Goal: Find specific page/section: Find specific page/section

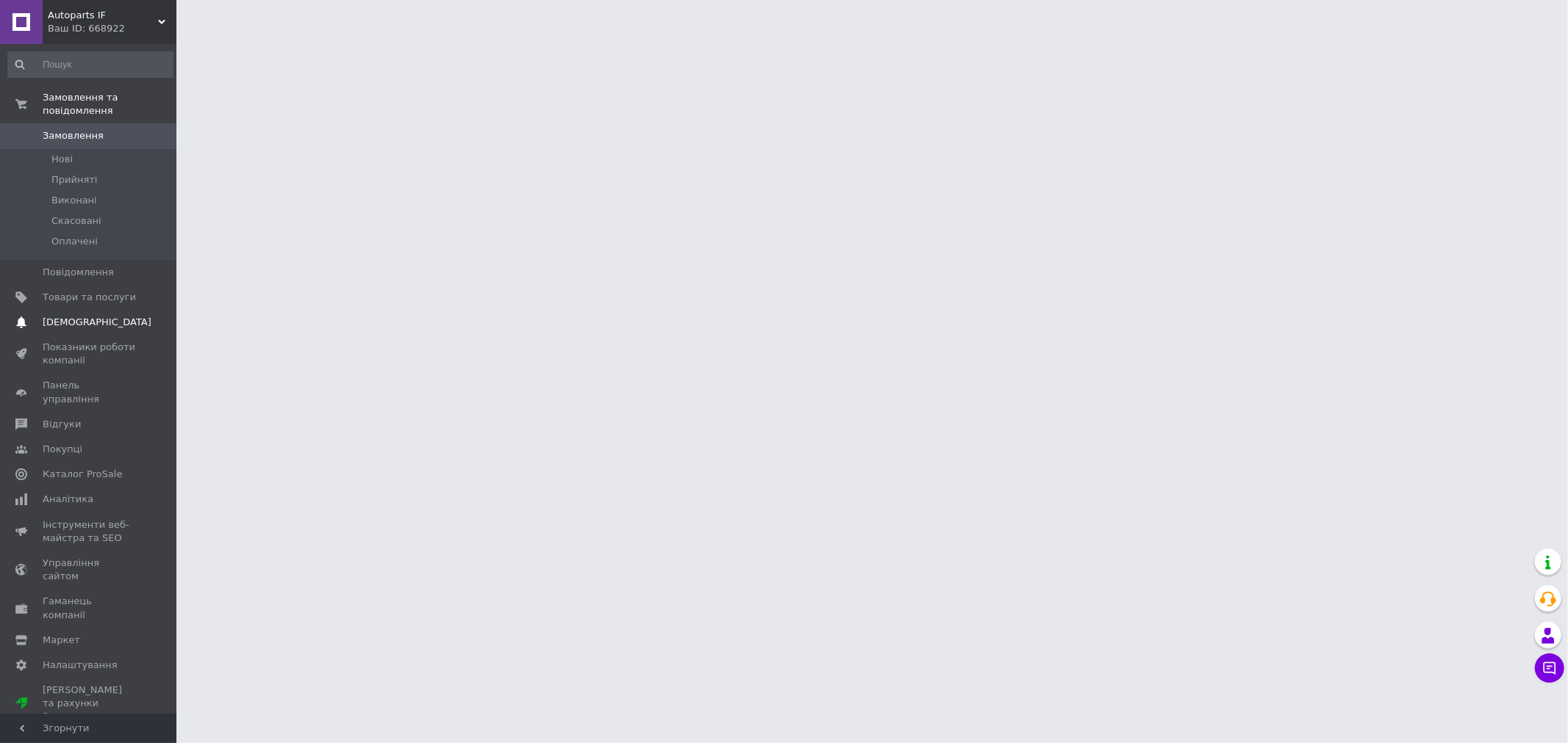
click at [93, 310] on link "Сповіщення 0 0" at bounding box center [90, 322] width 181 height 25
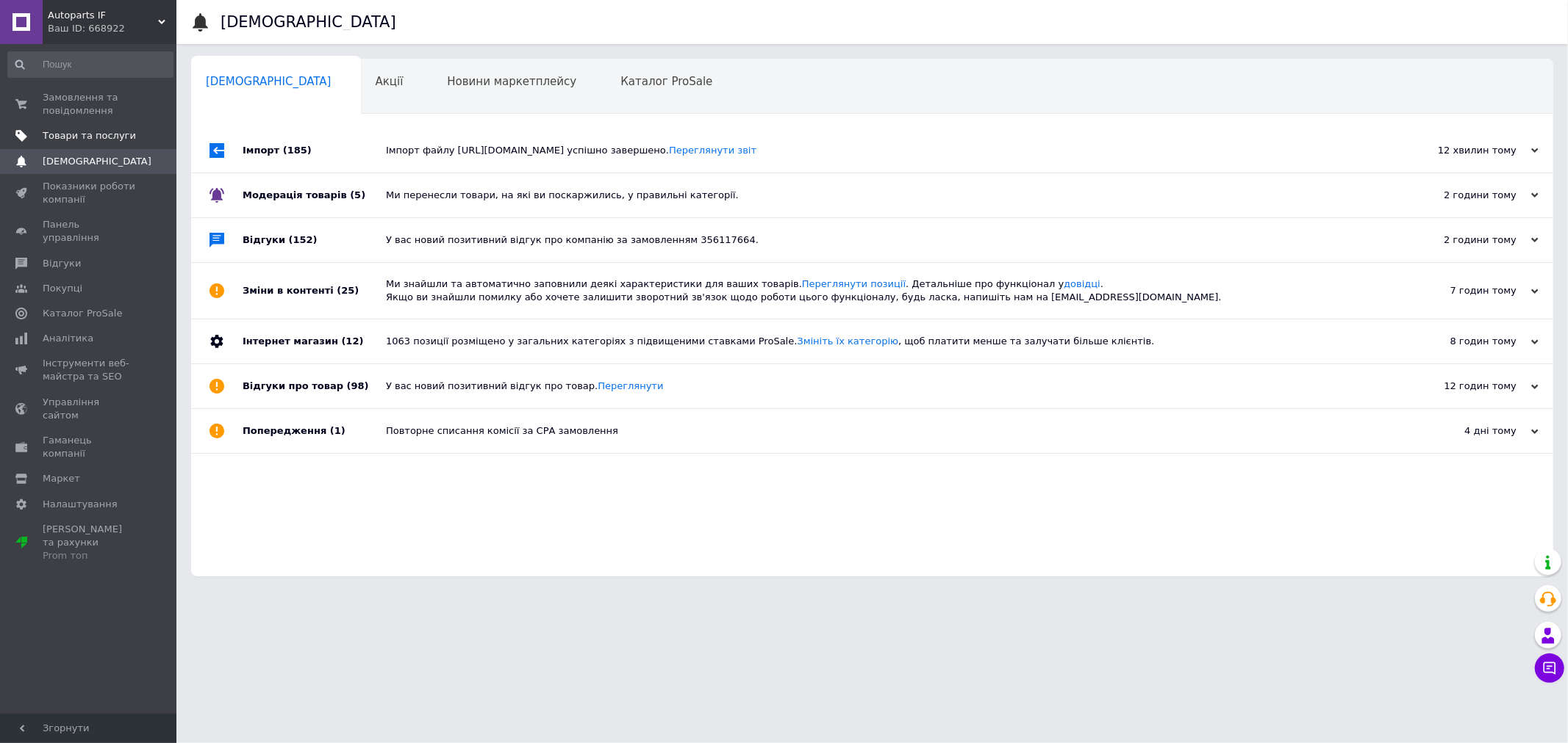
click at [70, 141] on span "Товари та послуги" at bounding box center [88, 135] width 93 height 13
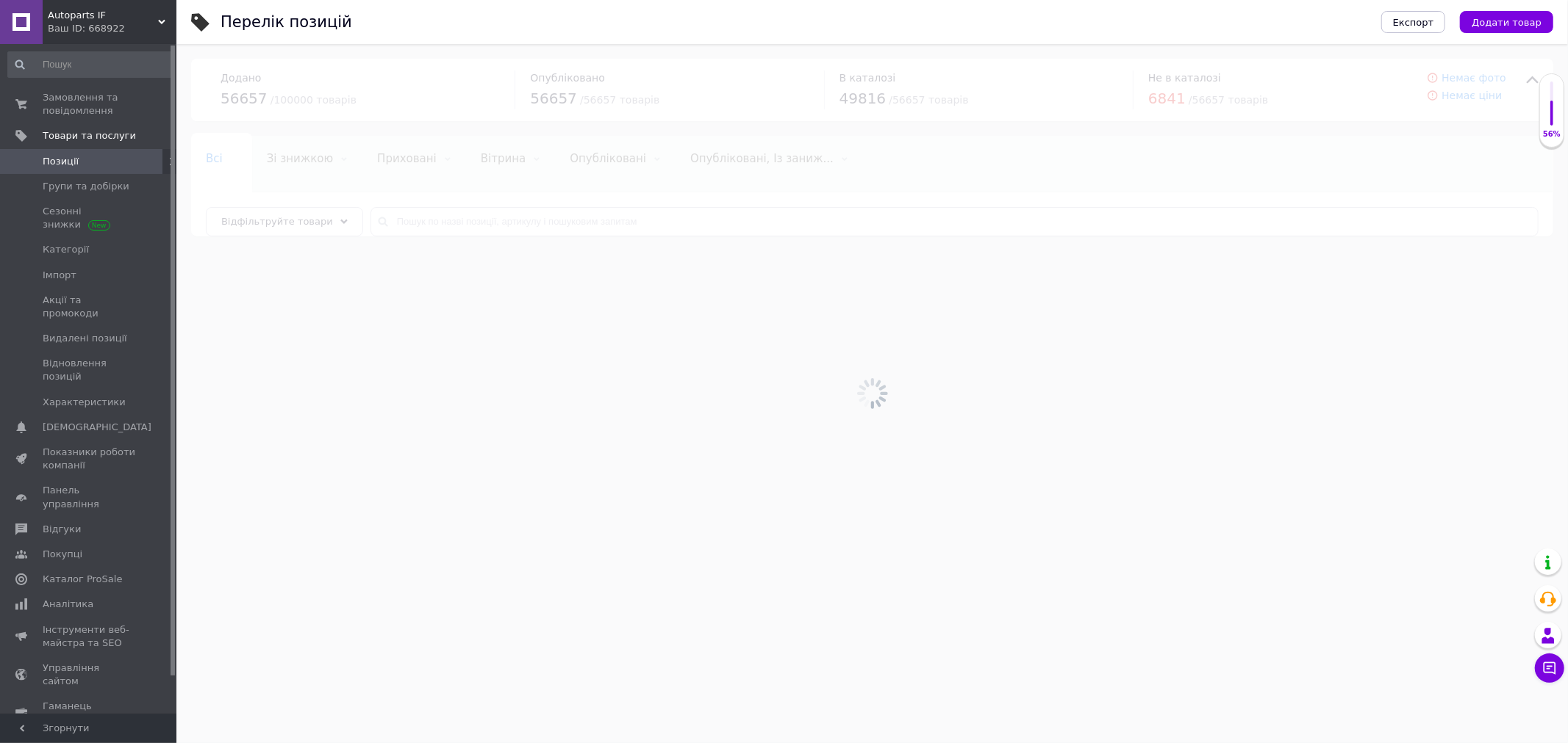
click at [635, 215] on div at bounding box center [872, 394] width 1391 height 700
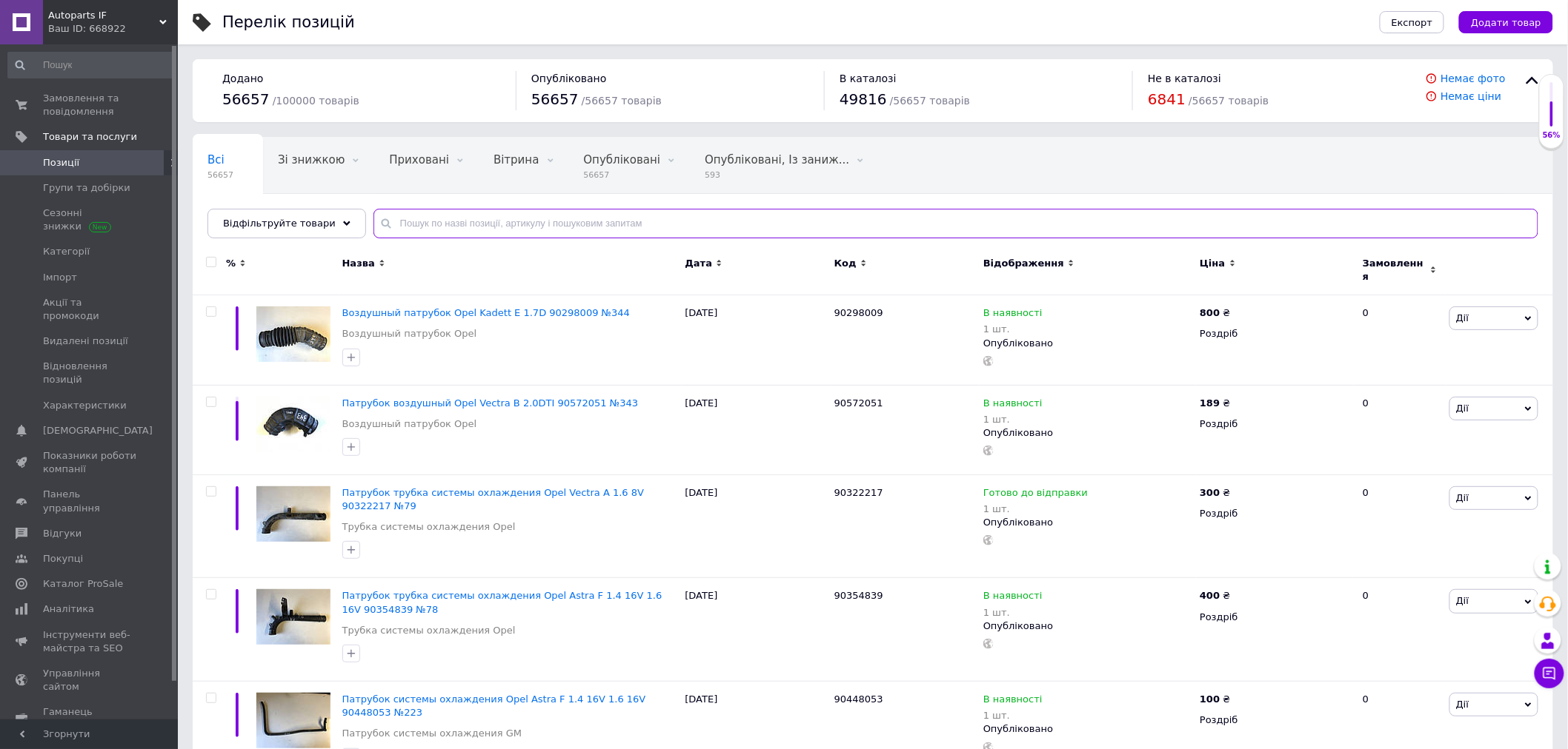
click at [631, 223] on input "text" at bounding box center [955, 224] width 1165 height 30
paste input "DF-17357"
type input "DF-17357"
